Goal: Communication & Community: Answer question/provide support

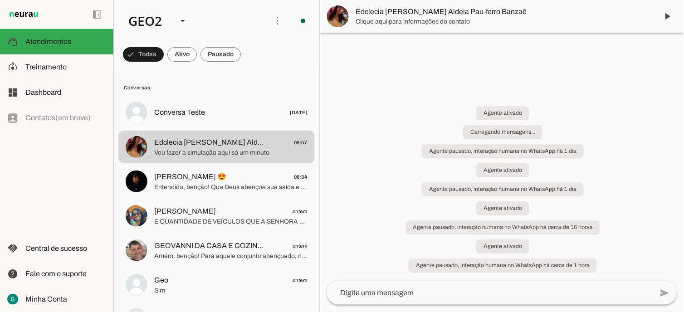
click at [416, 170] on div "Agente ativado Carregando mensagens... Agente pausado, interação humana no What…" at bounding box center [502, 183] width 364 height 195
click at [239, 137] on span "Edclecia [PERSON_NAME] Aldeia Pau-ferro Banzaê" at bounding box center [209, 142] width 110 height 11
